Goal: Task Accomplishment & Management: Manage account settings

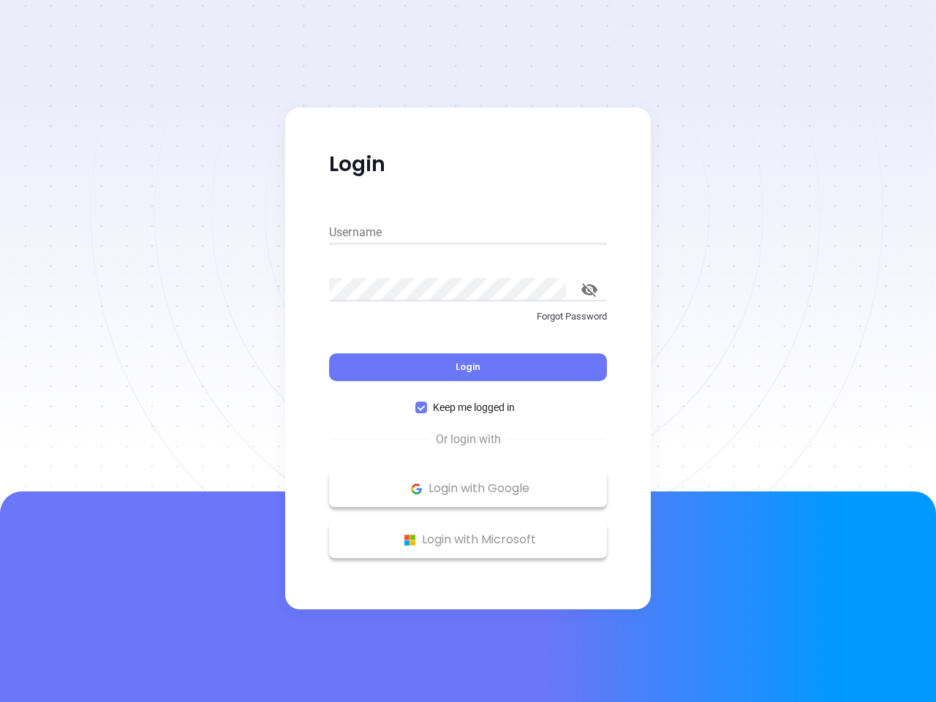
click at [468, 351] on div "Login" at bounding box center [468, 358] width 278 height 45
click at [468, 232] on input "Username" at bounding box center [468, 232] width 278 height 23
click at [589, 289] on icon "toggle password visibility" at bounding box center [589, 290] width 16 height 14
click at [468, 367] on span "Login" at bounding box center [467, 366] width 25 height 12
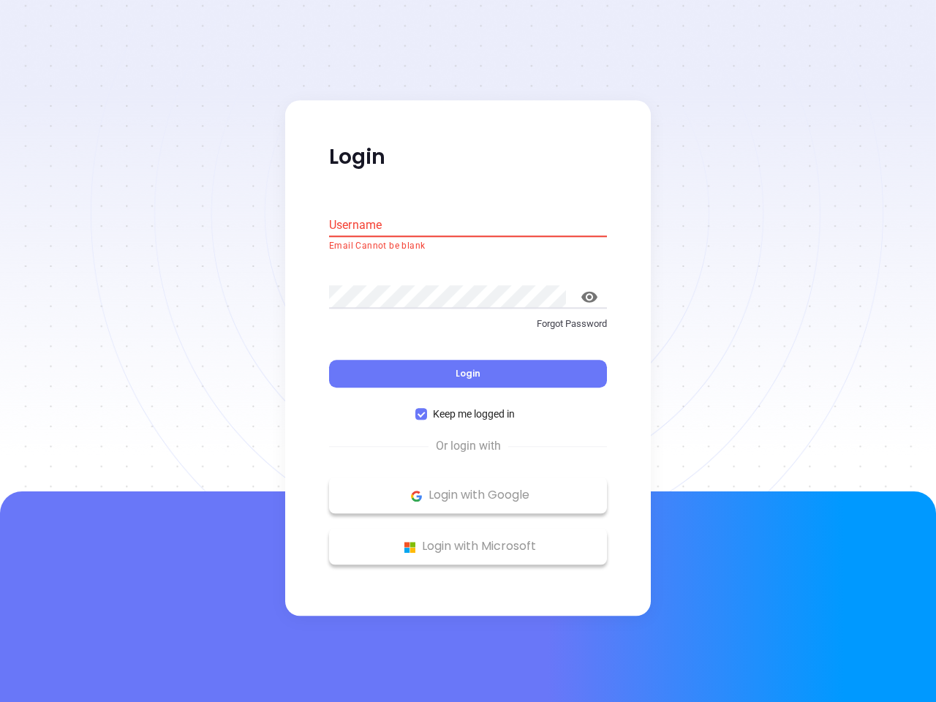
click at [468, 407] on span "Keep me logged in" at bounding box center [474, 414] width 94 height 16
click at [427, 409] on input "Keep me logged in" at bounding box center [421, 415] width 12 height 12
checkbox input "false"
click at [468, 488] on p "Login with Google" at bounding box center [467, 496] width 263 height 22
click at [468, 539] on p "Login with Microsoft" at bounding box center [467, 547] width 263 height 22
